Goal: Navigation & Orientation: Understand site structure

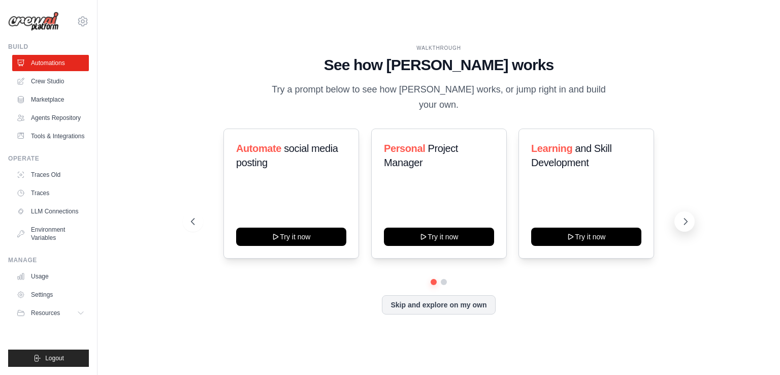
click at [687, 218] on icon at bounding box center [686, 221] width 10 height 10
click at [684, 216] on icon at bounding box center [686, 221] width 10 height 10
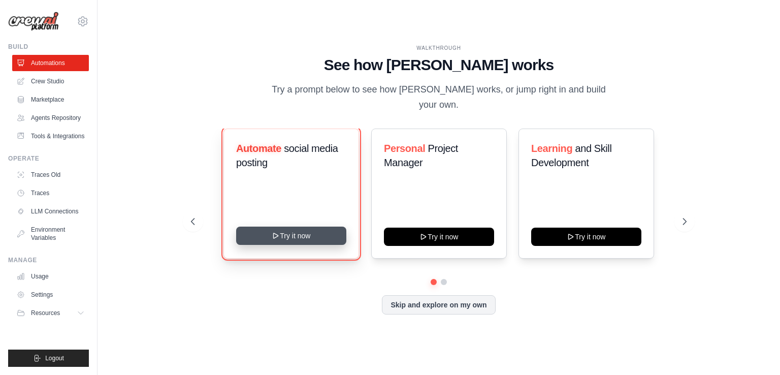
click at [291, 227] on button "Try it now" at bounding box center [291, 236] width 110 height 18
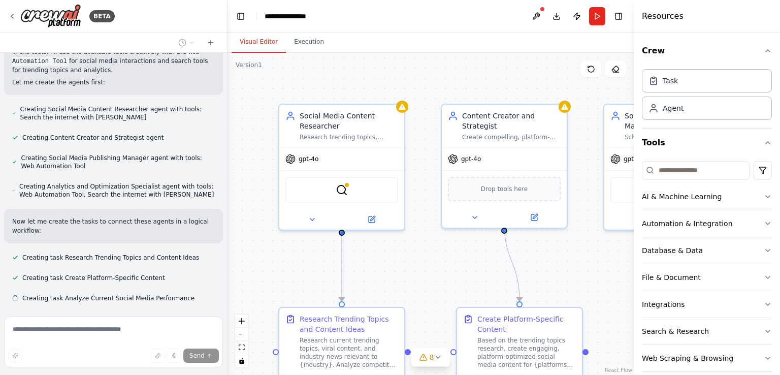
scroll to position [543, 0]
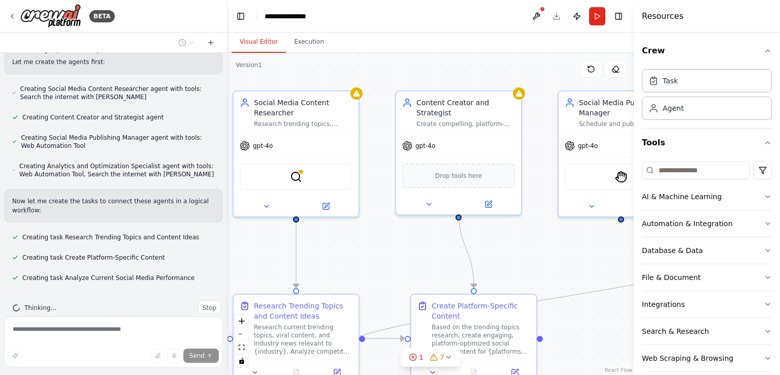
drag, startPoint x: 265, startPoint y: 165, endPoint x: 219, endPoint y: 151, distance: 47.7
click at [219, 151] on div "BETA Create a crew that schedules and publishes social media content across mul…" at bounding box center [390, 187] width 780 height 375
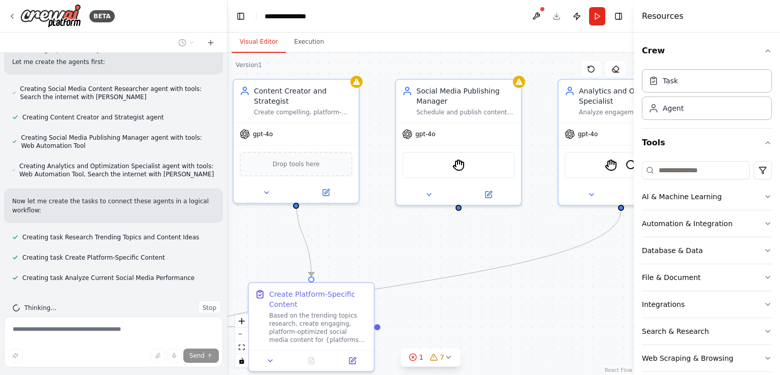
drag, startPoint x: 431, startPoint y: 252, endPoint x: 269, endPoint y: 241, distance: 162.5
click at [269, 241] on div ".deletable-edge-delete-btn { width: 20px; height: 20px; border: 0px solid #ffff…" at bounding box center [431, 214] width 406 height 322
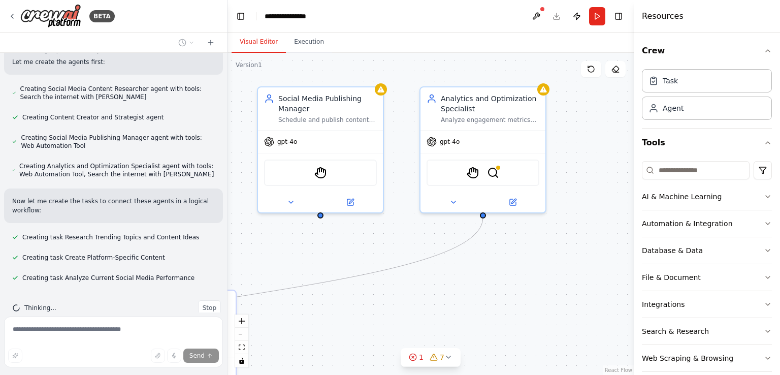
drag, startPoint x: 438, startPoint y: 222, endPoint x: 300, endPoint y: 230, distance: 138.4
click at [300, 230] on div ".deletable-edge-delete-btn { width: 20px; height: 20px; border: 0px solid #ffff…" at bounding box center [431, 214] width 406 height 322
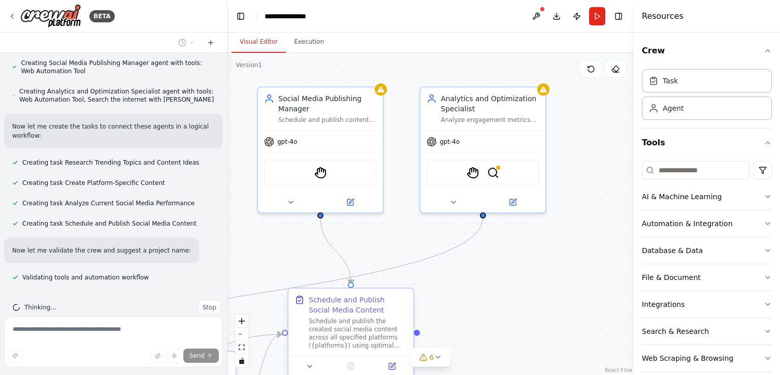
scroll to position [646, 0]
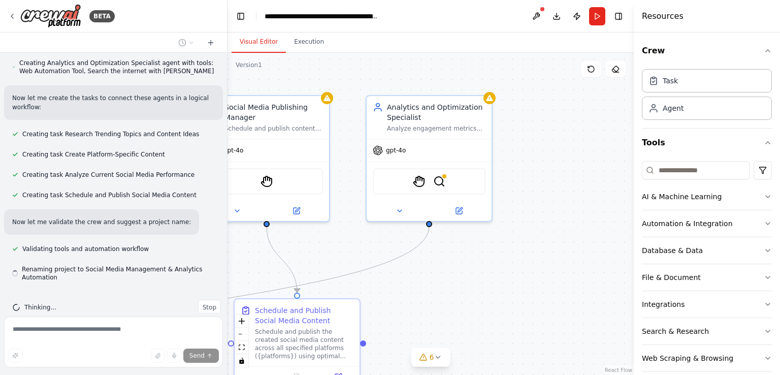
drag, startPoint x: 512, startPoint y: 271, endPoint x: 458, endPoint y: 280, distance: 54.5
click at [458, 280] on div ".deletable-edge-delete-btn { width: 20px; height: 20px; border: 0px solid #ffff…" at bounding box center [431, 214] width 406 height 322
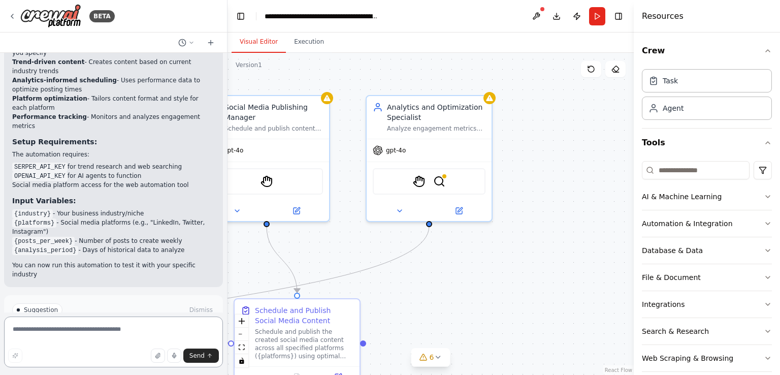
scroll to position [1197, 0]
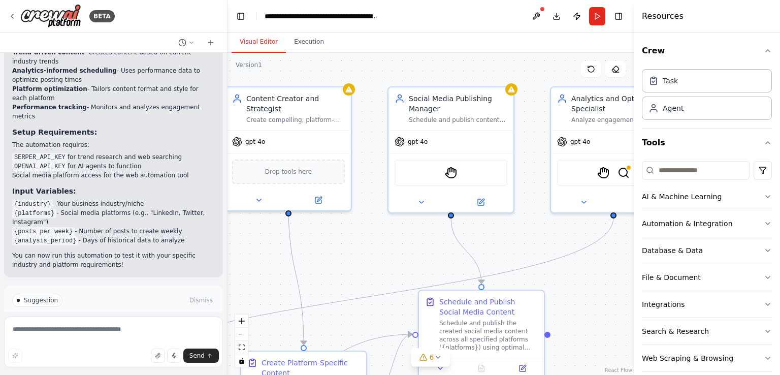
drag, startPoint x: 443, startPoint y: 314, endPoint x: 640, endPoint y: 311, distance: 197.7
click at [640, 311] on div "BETA Create a crew that schedules and publishes social media content across mul…" at bounding box center [390, 187] width 780 height 375
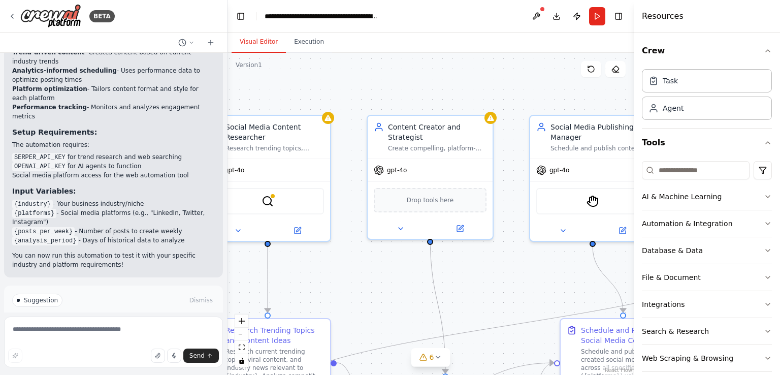
drag, startPoint x: 387, startPoint y: 286, endPoint x: 512, endPoint y: 311, distance: 127.5
click at [512, 311] on div ".deletable-edge-delete-btn { width: 20px; height: 20px; border: 0px solid #ffff…" at bounding box center [431, 214] width 406 height 322
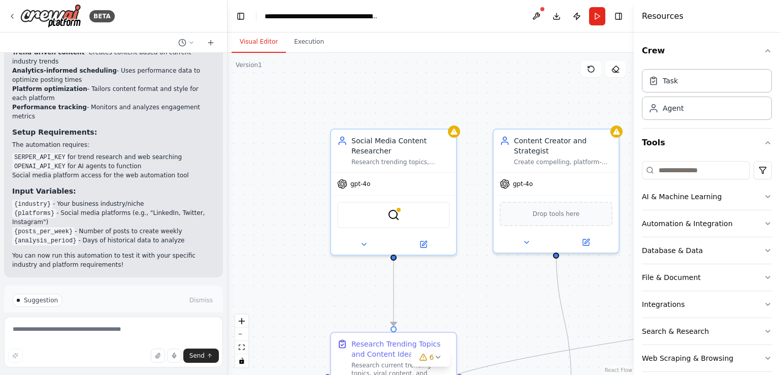
drag, startPoint x: 297, startPoint y: 292, endPoint x: 422, endPoint y: 305, distance: 125.7
click at [422, 305] on div ".deletable-edge-delete-btn { width: 20px; height: 20px; border: 0px solid #ffff…" at bounding box center [431, 214] width 406 height 322
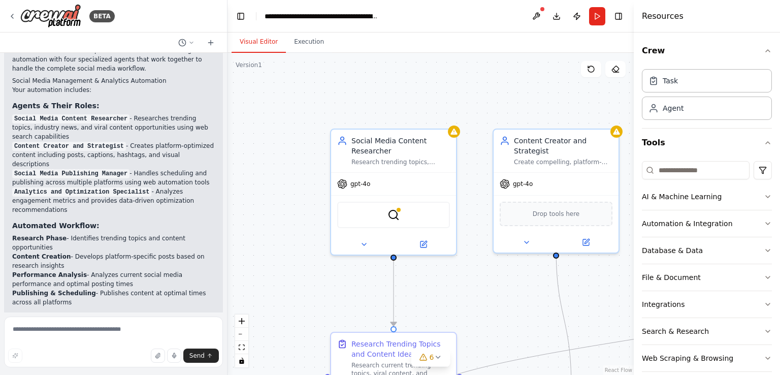
scroll to position [874, 0]
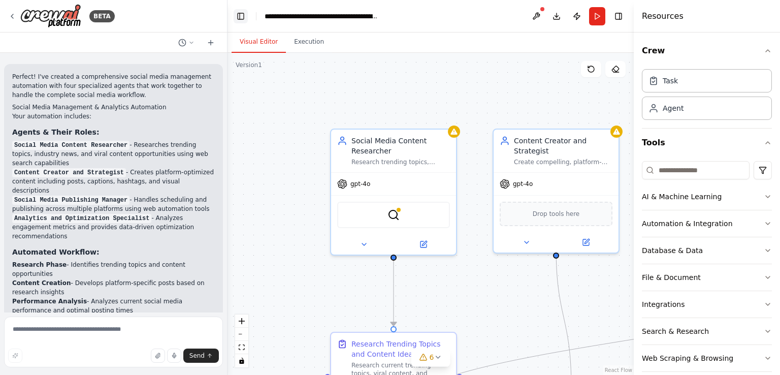
click at [236, 14] on button "Toggle Left Sidebar" at bounding box center [241, 16] width 14 height 14
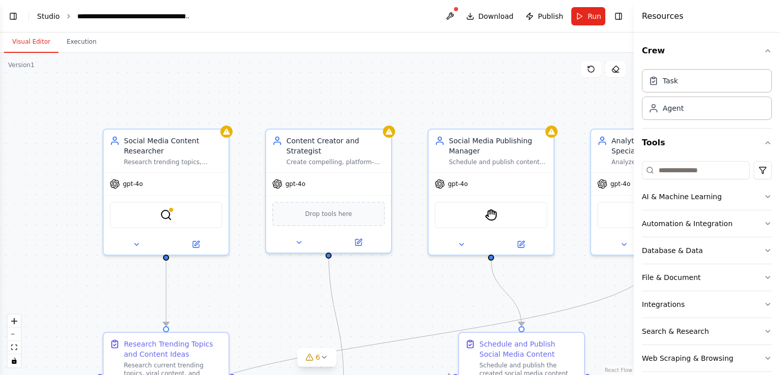
click at [43, 17] on link "Studio" at bounding box center [48, 16] width 23 height 8
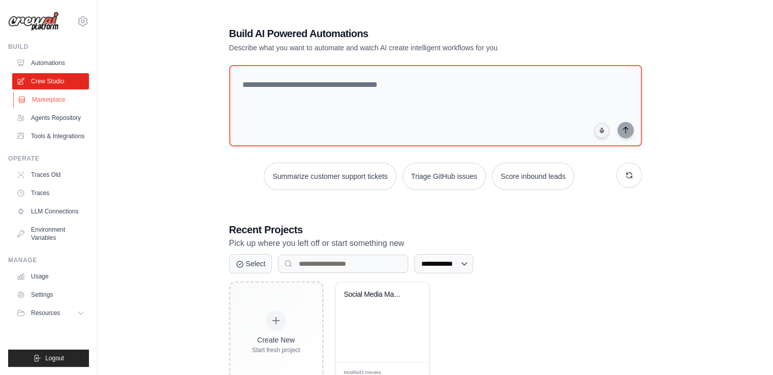
click at [54, 99] on link "Marketplace" at bounding box center [51, 99] width 77 height 16
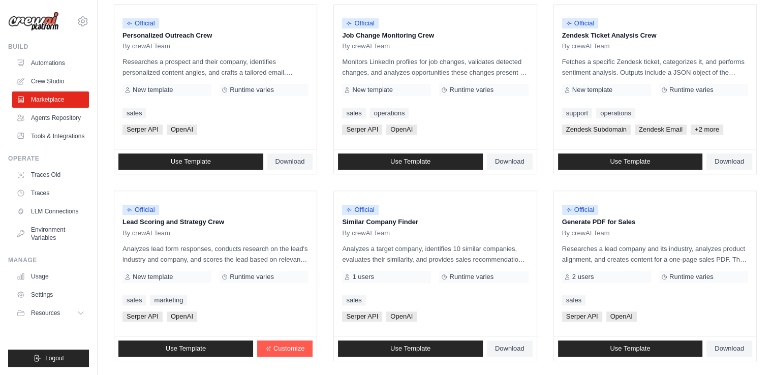
scroll to position [565, 0]
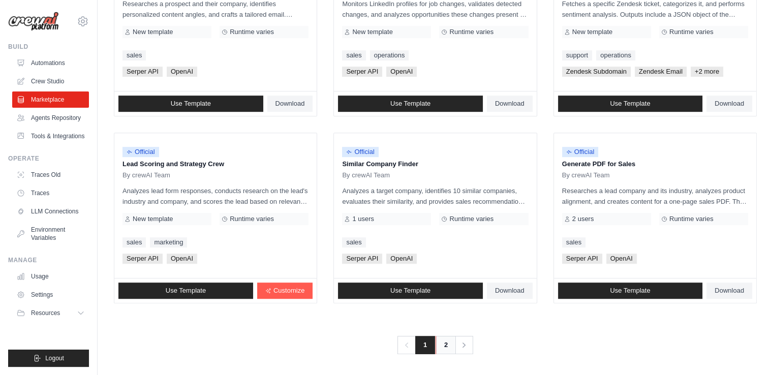
click at [450, 346] on link "2" at bounding box center [445, 345] width 20 height 18
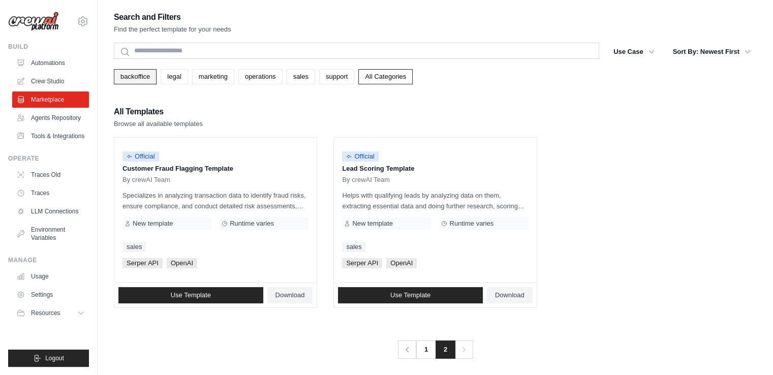
click at [139, 79] on link "backoffice" at bounding box center [135, 76] width 43 height 15
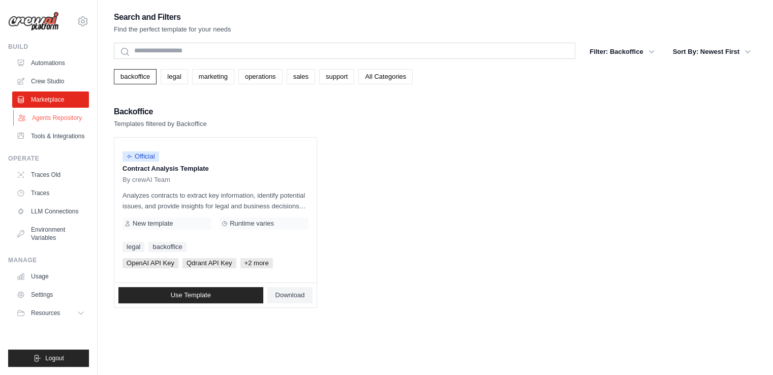
click at [45, 122] on link "Agents Repository" at bounding box center [51, 118] width 77 height 16
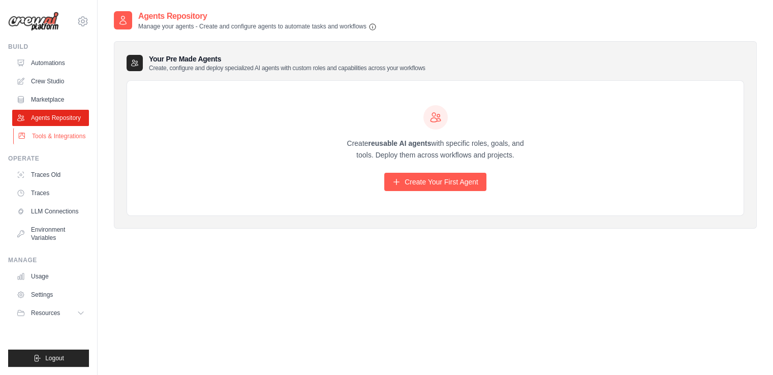
click at [49, 134] on link "Tools & Integrations" at bounding box center [51, 136] width 77 height 16
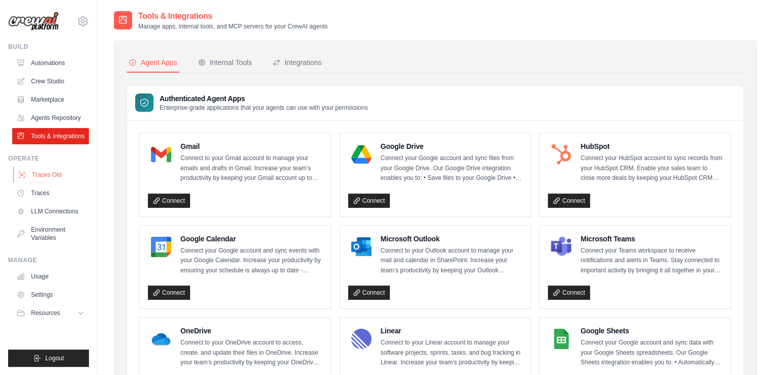
click at [52, 174] on link "Traces Old" at bounding box center [51, 175] width 77 height 16
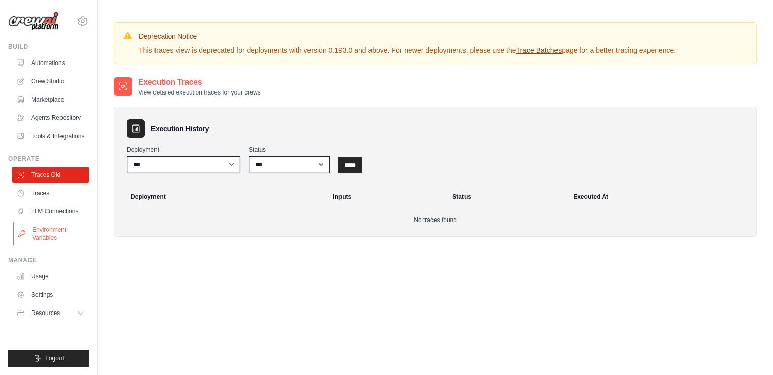
click at [50, 237] on link "Environment Variables" at bounding box center [51, 234] width 77 height 24
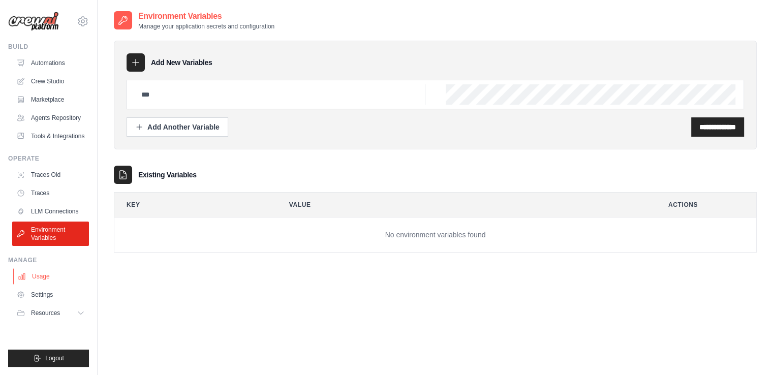
click at [52, 280] on link "Usage" at bounding box center [51, 276] width 77 height 16
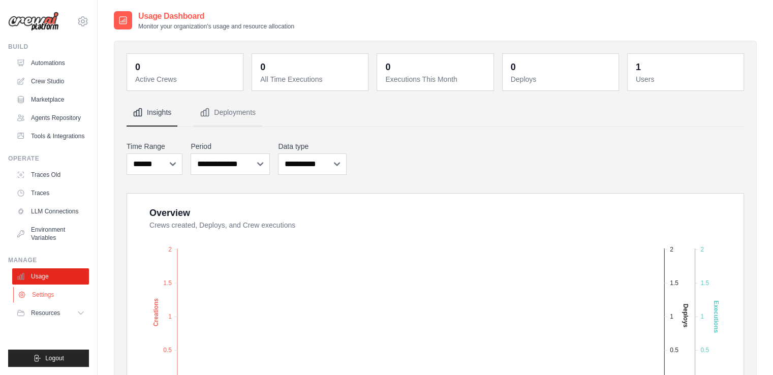
click at [57, 297] on link "Settings" at bounding box center [51, 295] width 77 height 16
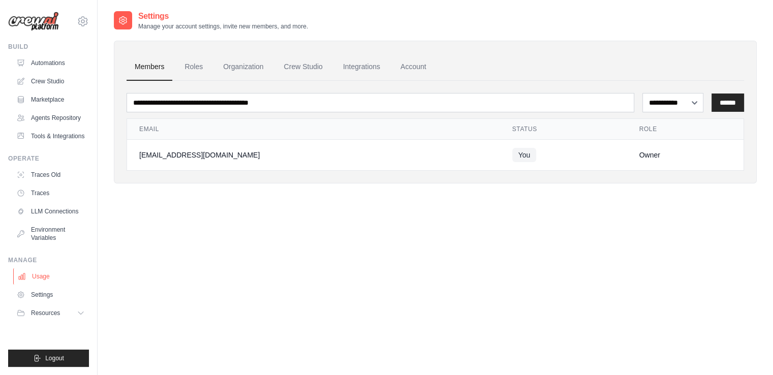
click at [51, 271] on link "Usage" at bounding box center [51, 276] width 77 height 16
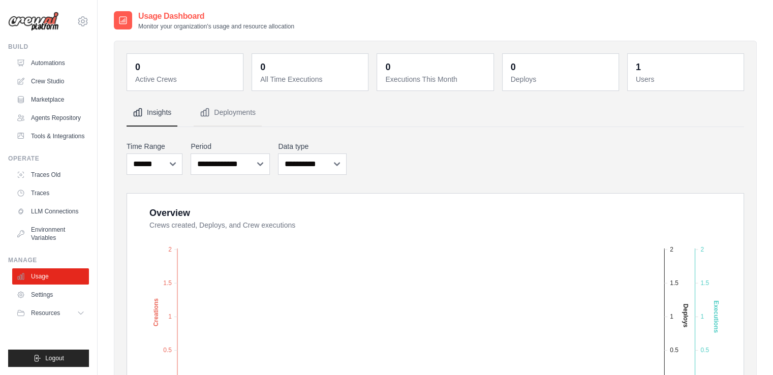
scroll to position [164, 0]
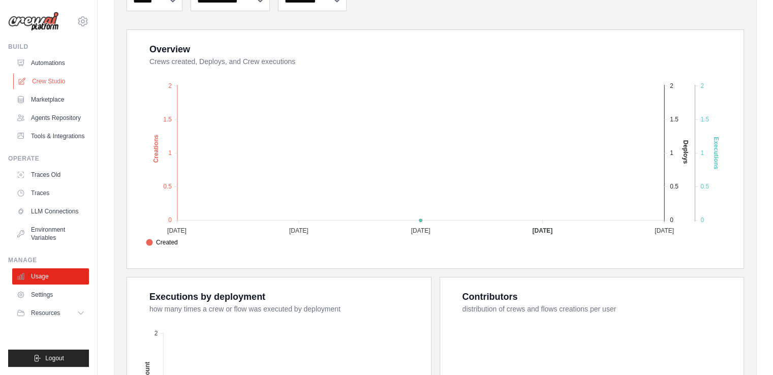
click at [46, 81] on link "Crew Studio" at bounding box center [51, 81] width 77 height 16
